Goal: Task Accomplishment & Management: Use online tool/utility

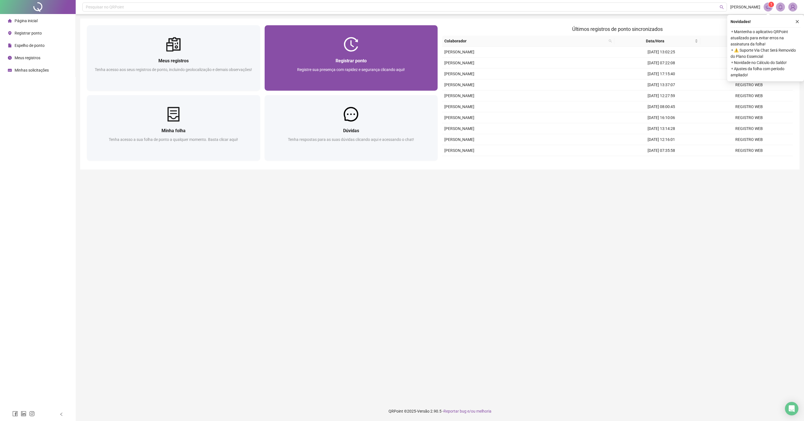
click at [299, 43] on div at bounding box center [351, 44] width 173 height 15
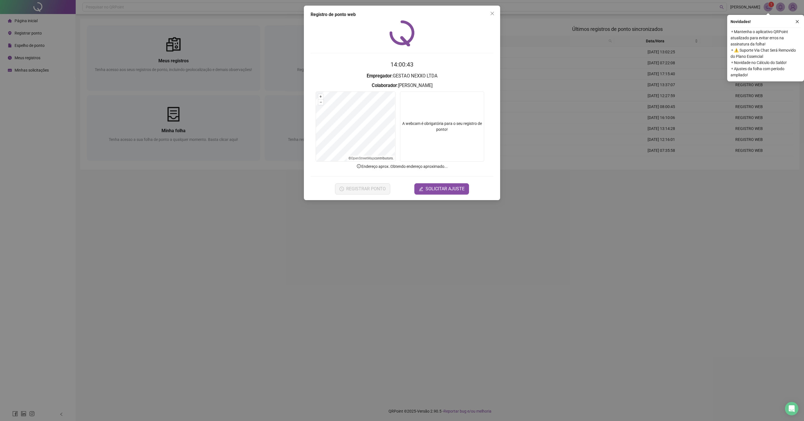
click at [360, 207] on div "Registro de ponto web 14:00:43 Empregador : GESTAO NEXXO LTDA Colaborador : [PE…" at bounding box center [402, 210] width 804 height 421
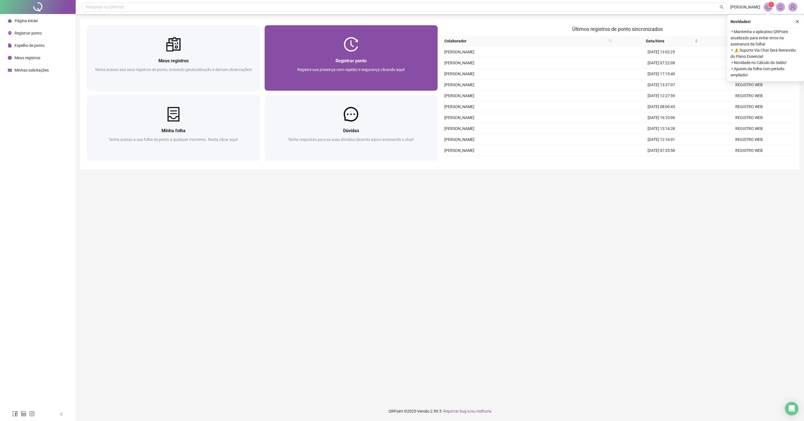
click at [373, 60] on div "Registrar ponto" at bounding box center [351, 60] width 160 height 7
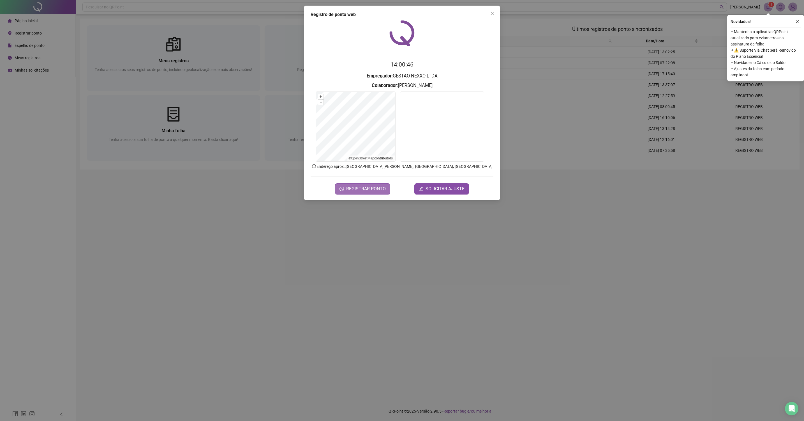
click at [362, 190] on span "REGISTRAR PONTO" at bounding box center [366, 188] width 40 height 7
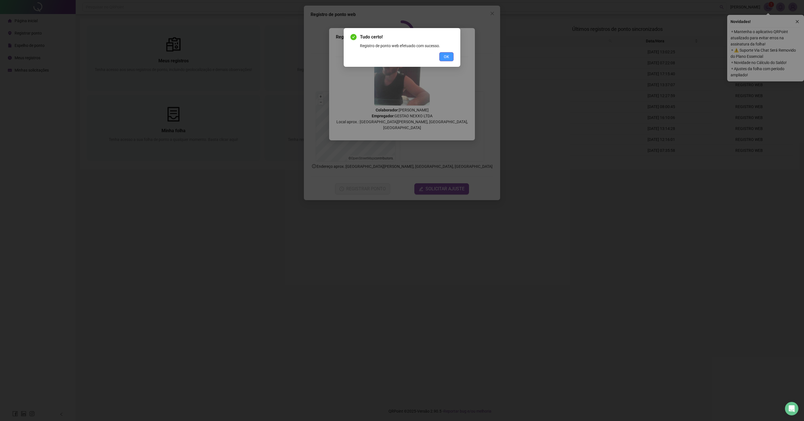
click at [444, 59] on span "OK" at bounding box center [446, 57] width 5 height 6
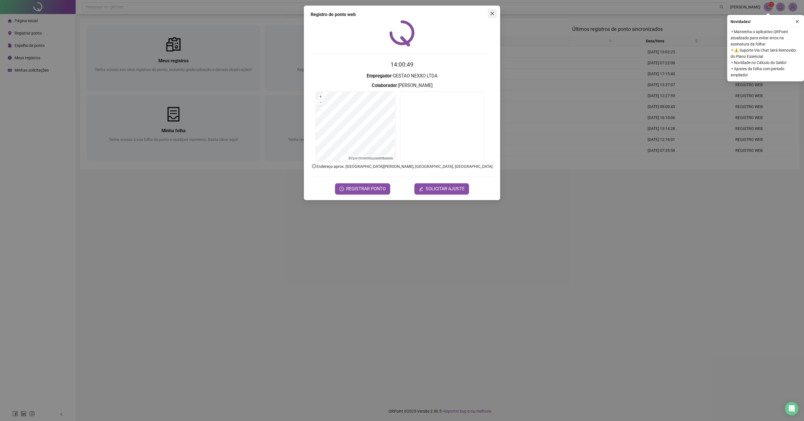
click at [490, 16] on button "Close" at bounding box center [492, 13] width 9 height 9
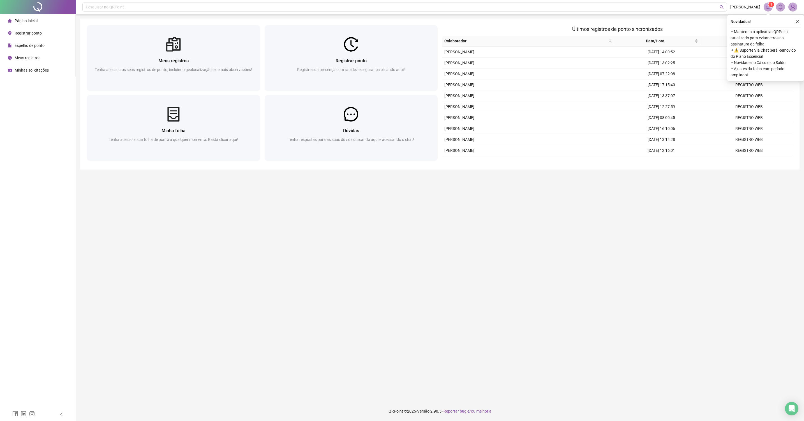
click at [145, 266] on main "Meus registros Tenha acesso aos seus registros de ponto, incluindo geolocalizaç…" at bounding box center [439, 208] width 719 height 378
